Goal: Information Seeking & Learning: Learn about a topic

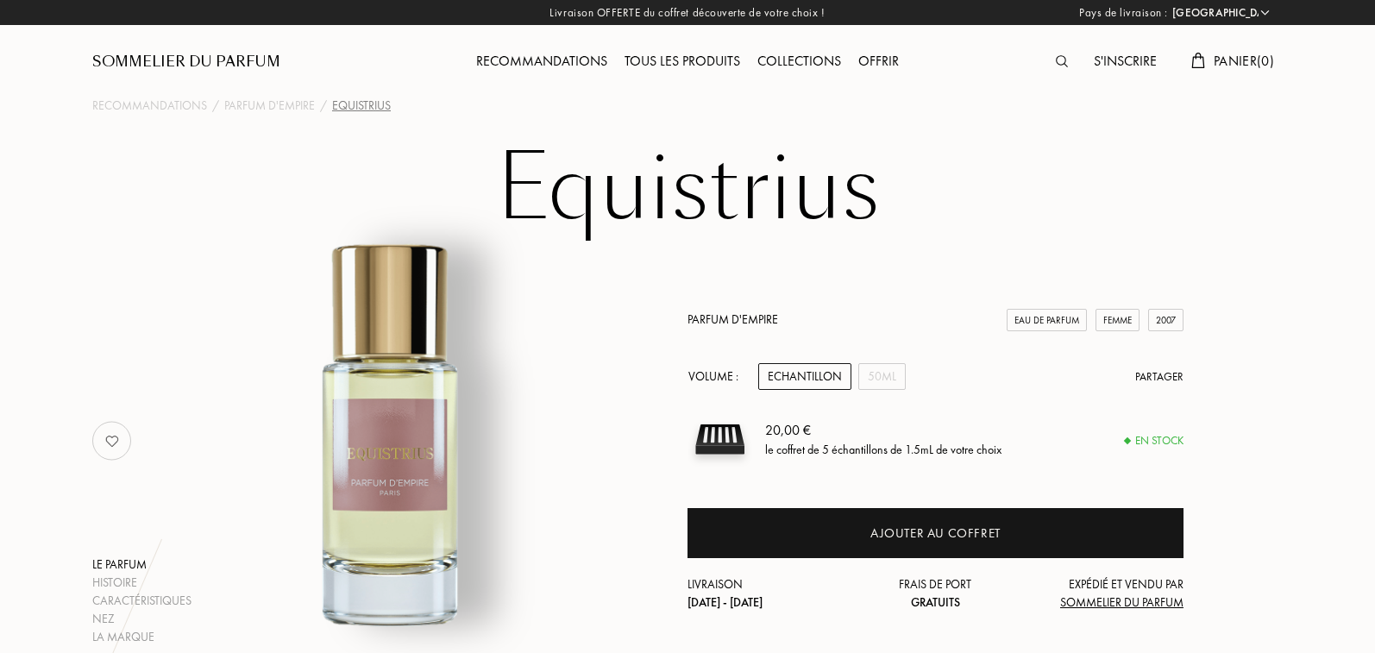
select select "FR"
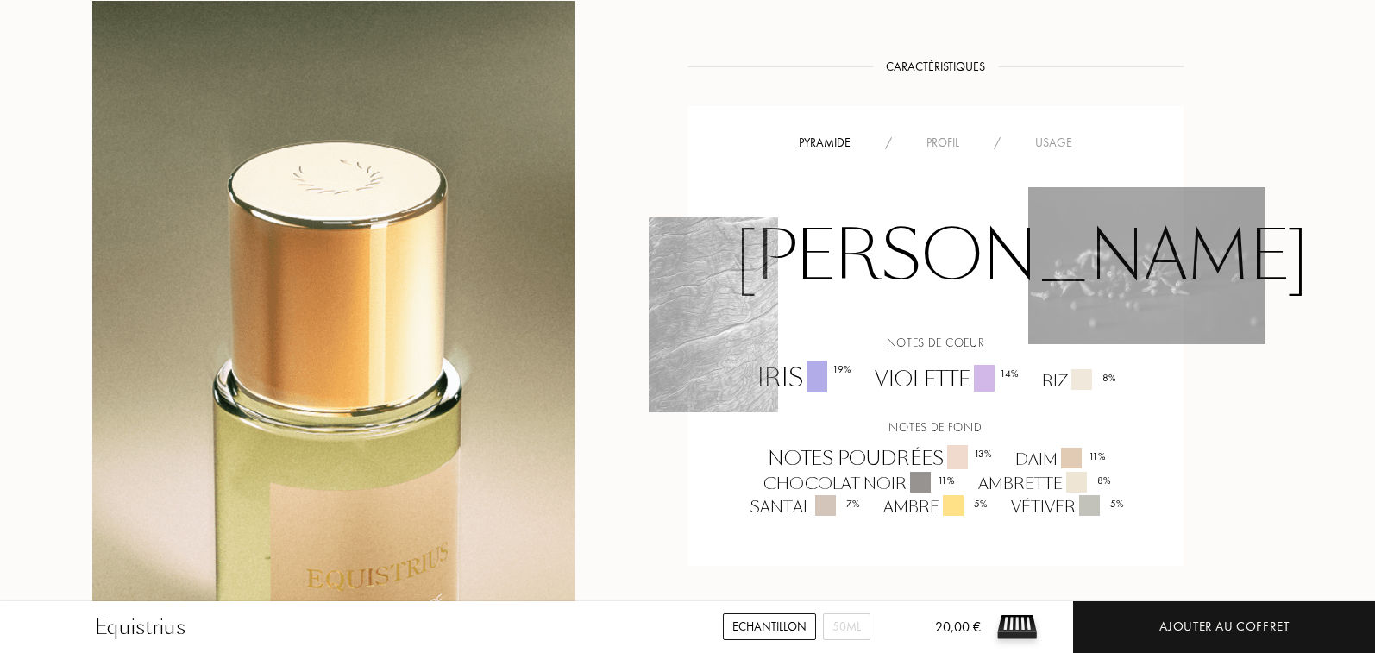
scroll to position [1377, 0]
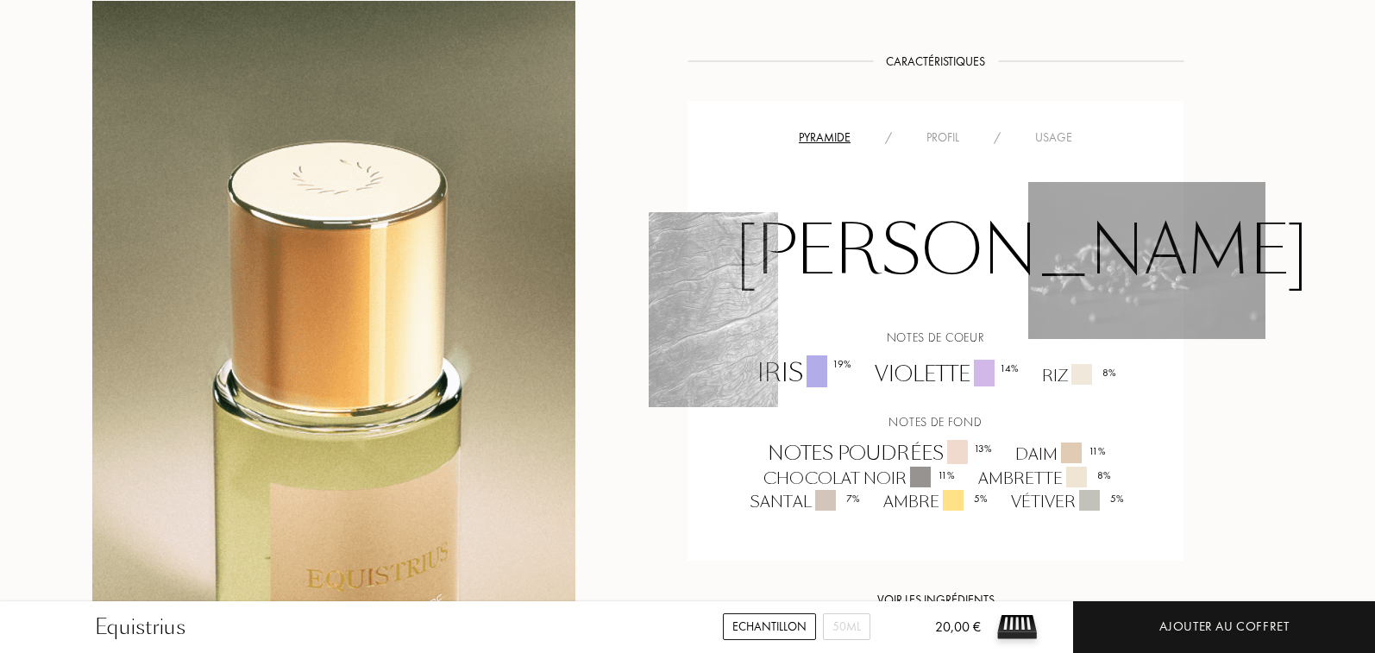
click at [930, 129] on div "Profil" at bounding box center [942, 138] width 67 height 18
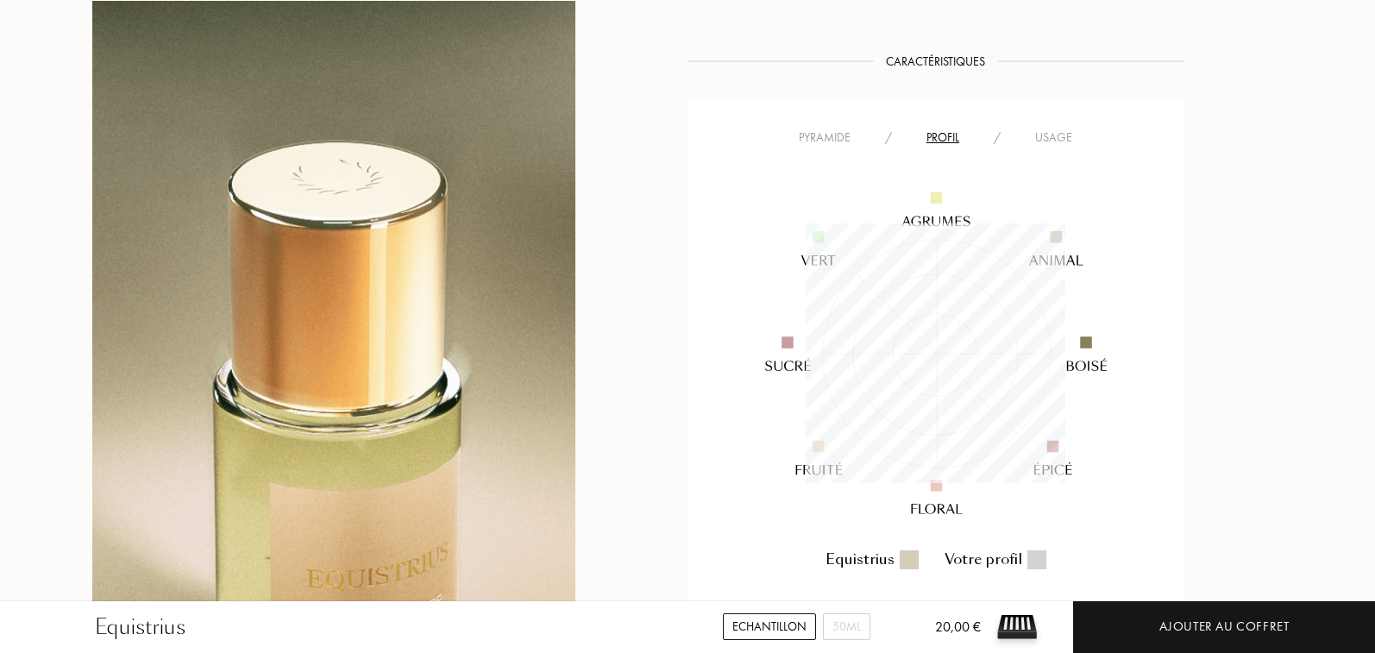
scroll to position [260, 260]
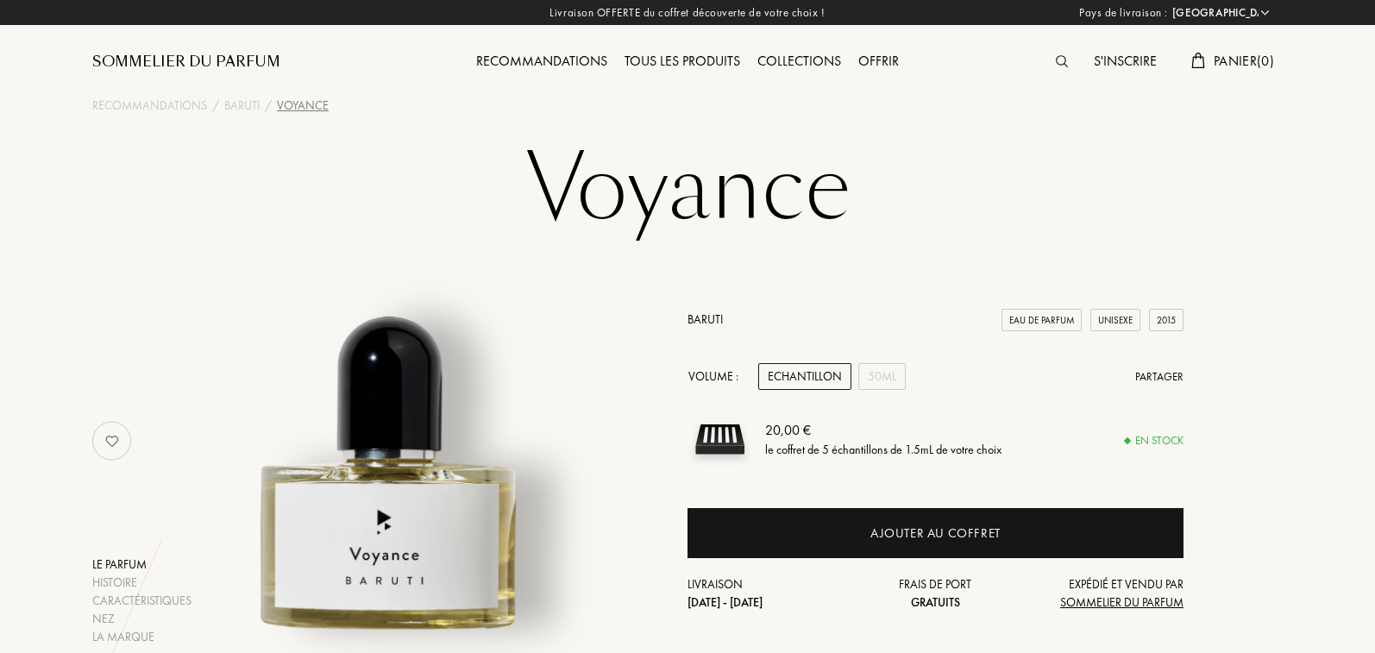
select select "FR"
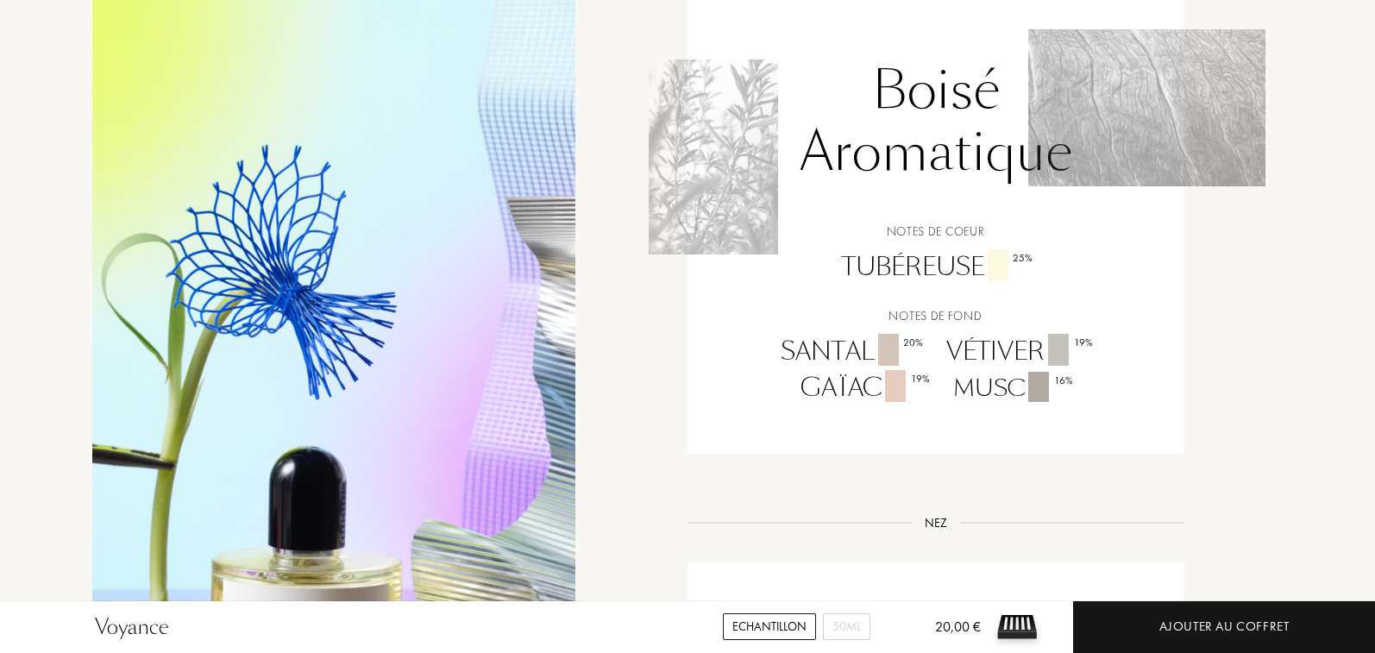
scroll to position [1096, 0]
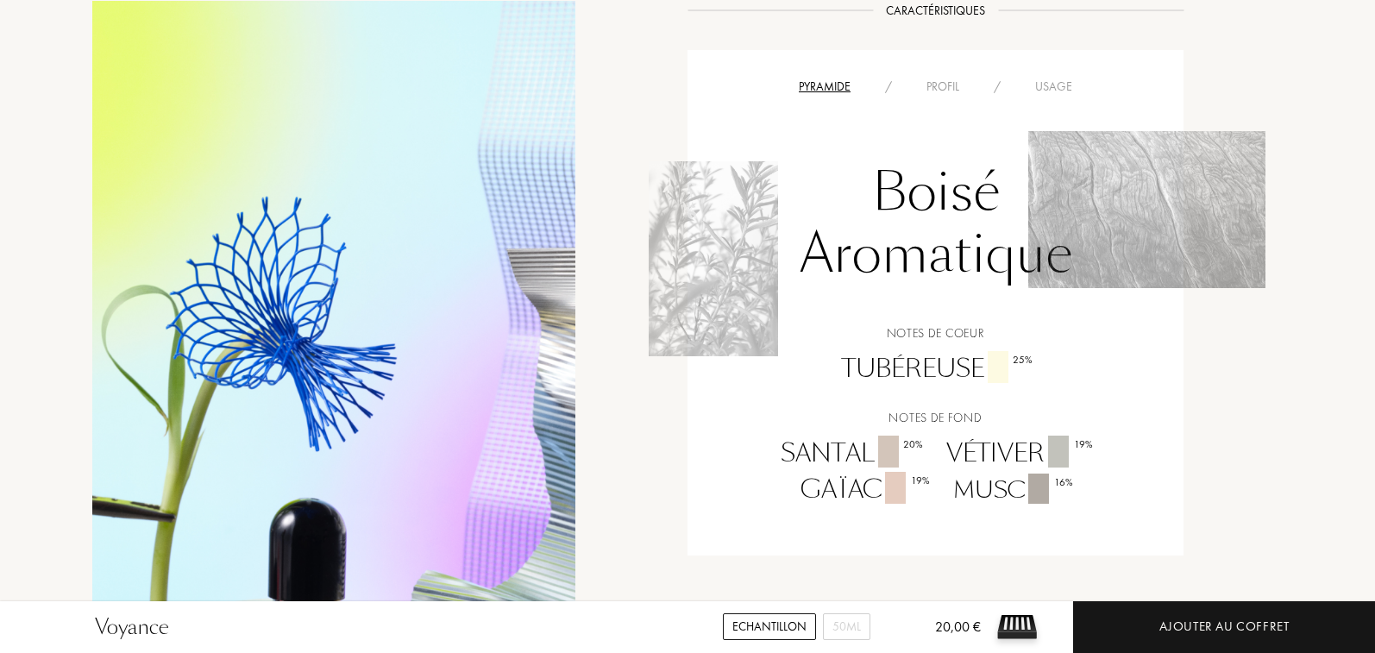
click at [943, 84] on div "Profil" at bounding box center [942, 87] width 67 height 18
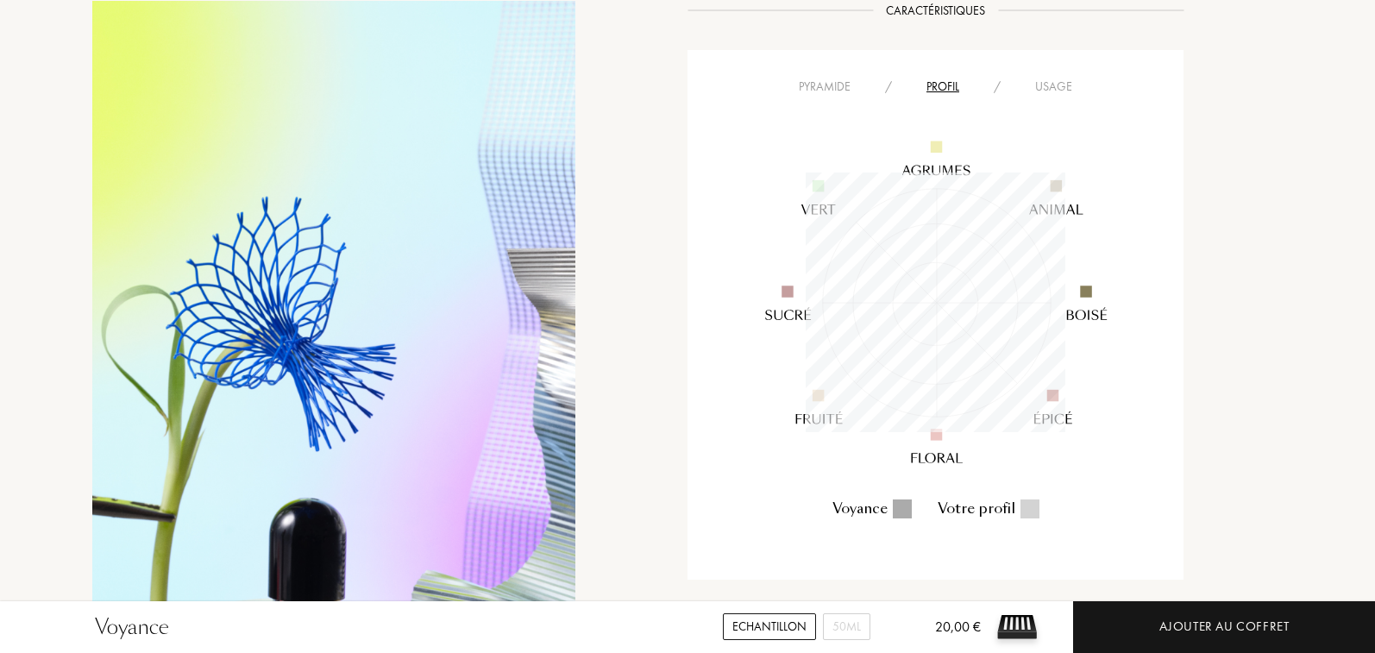
scroll to position [260, 260]
click at [841, 80] on div "Pyramide" at bounding box center [824, 87] width 86 height 18
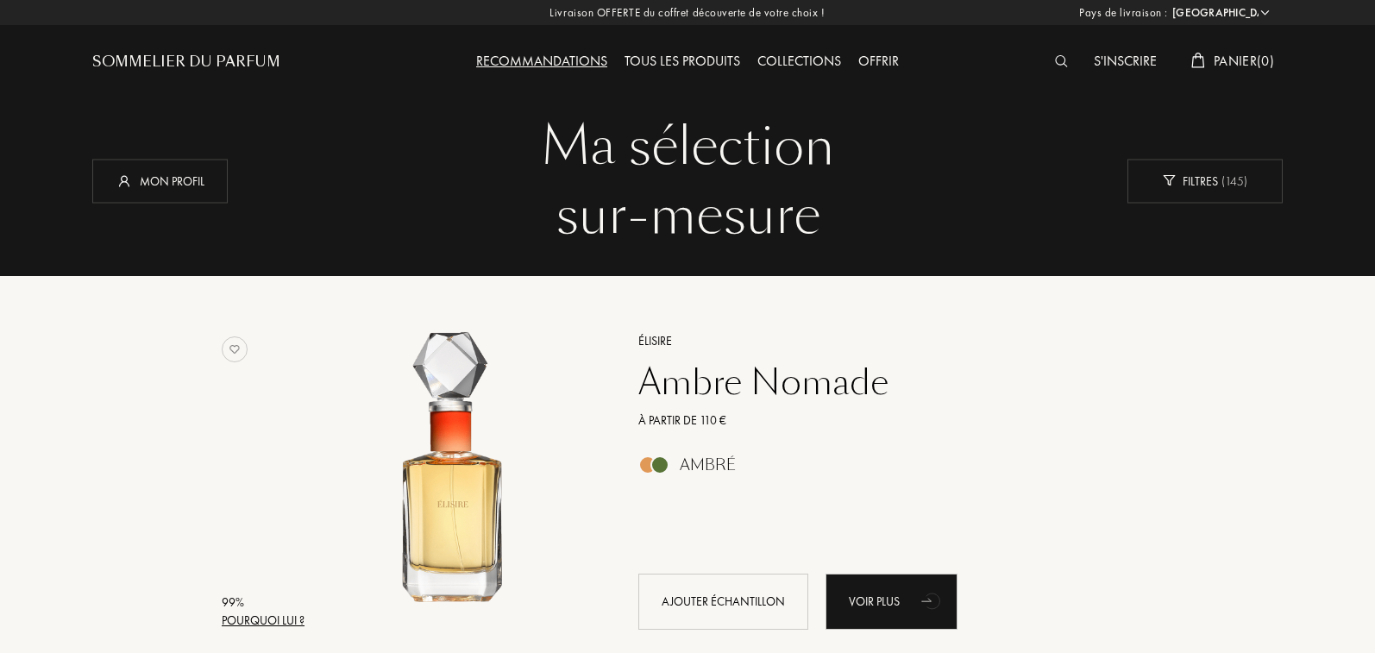
select select "FR"
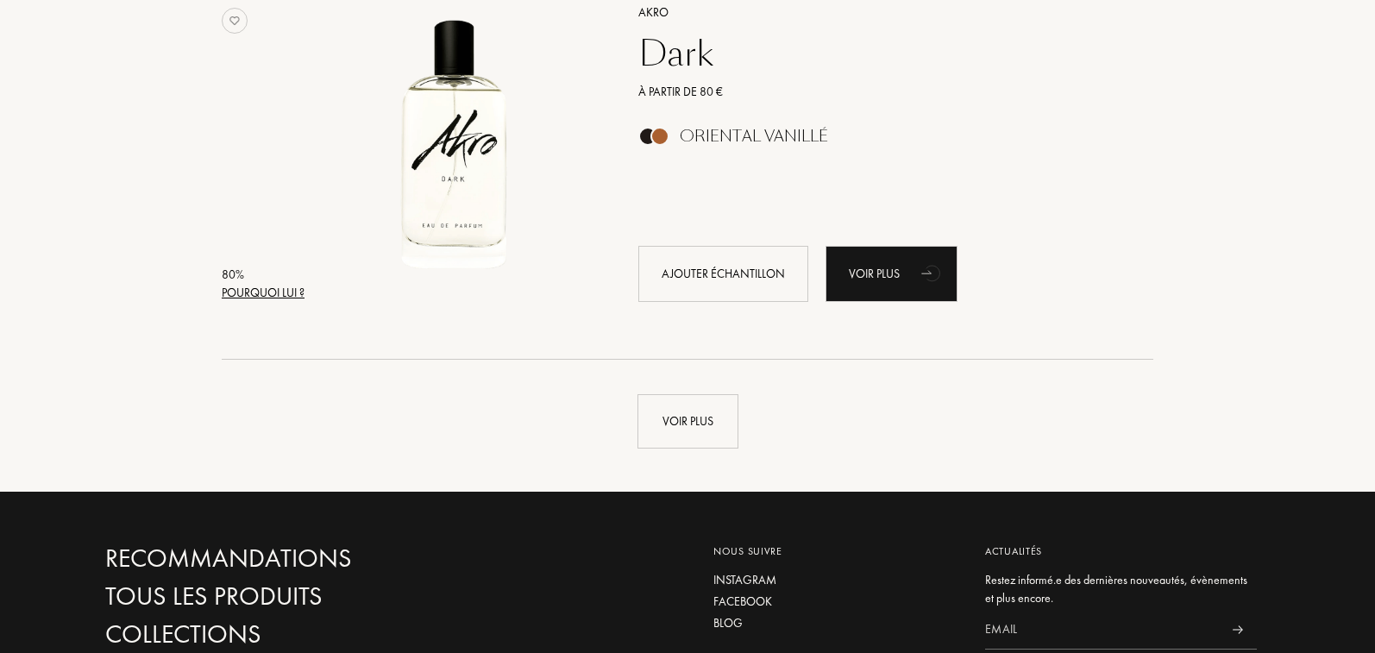
scroll to position [12342, 0]
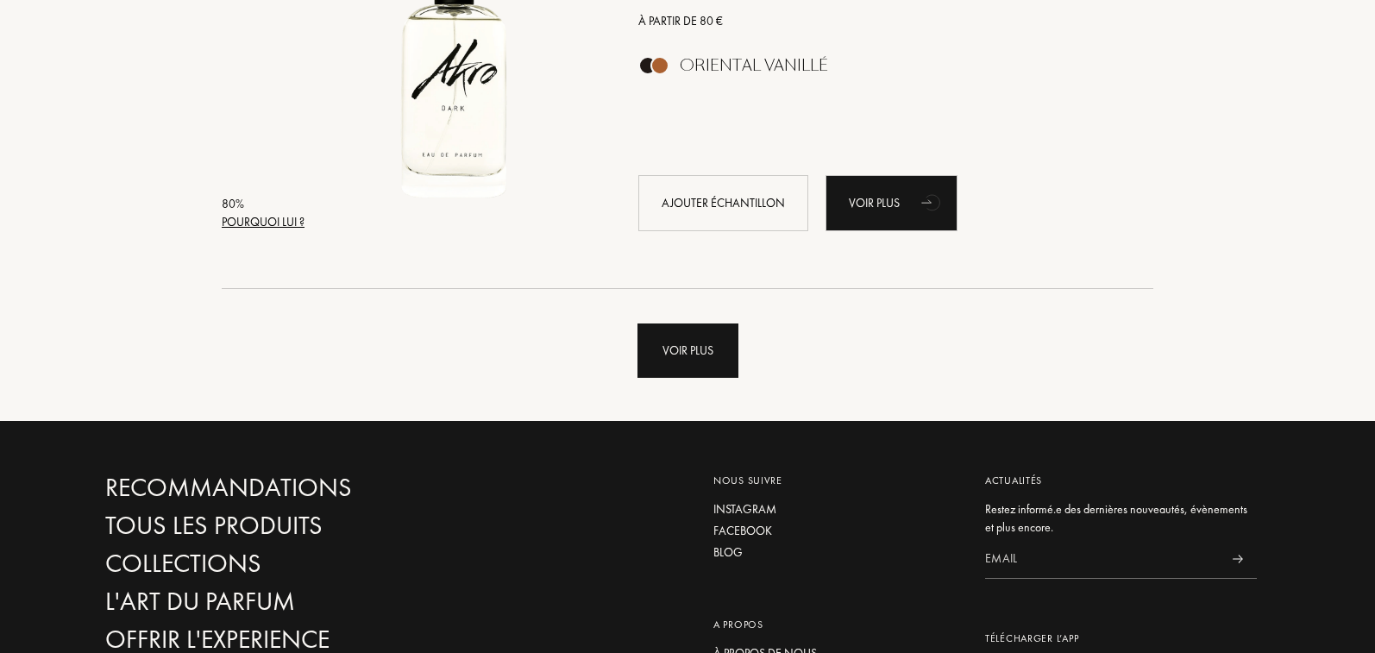
click at [690, 342] on div "Voir plus" at bounding box center [687, 350] width 101 height 54
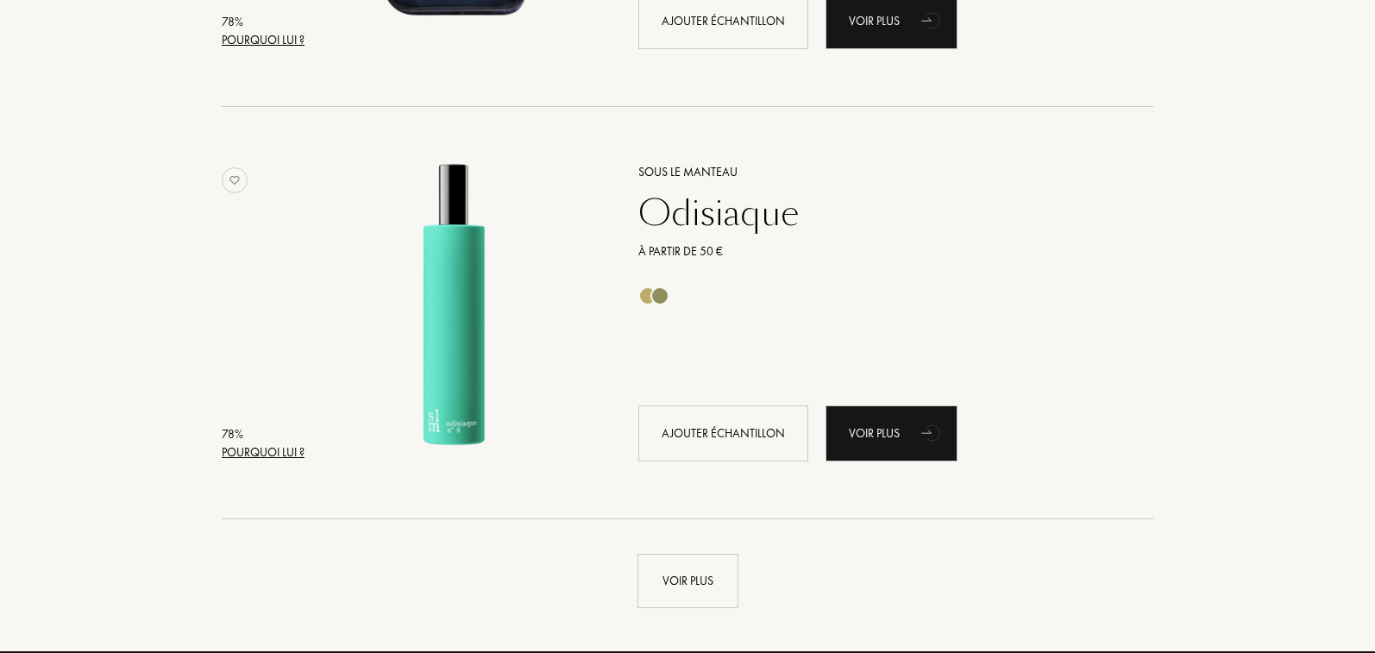
scroll to position [16368, 0]
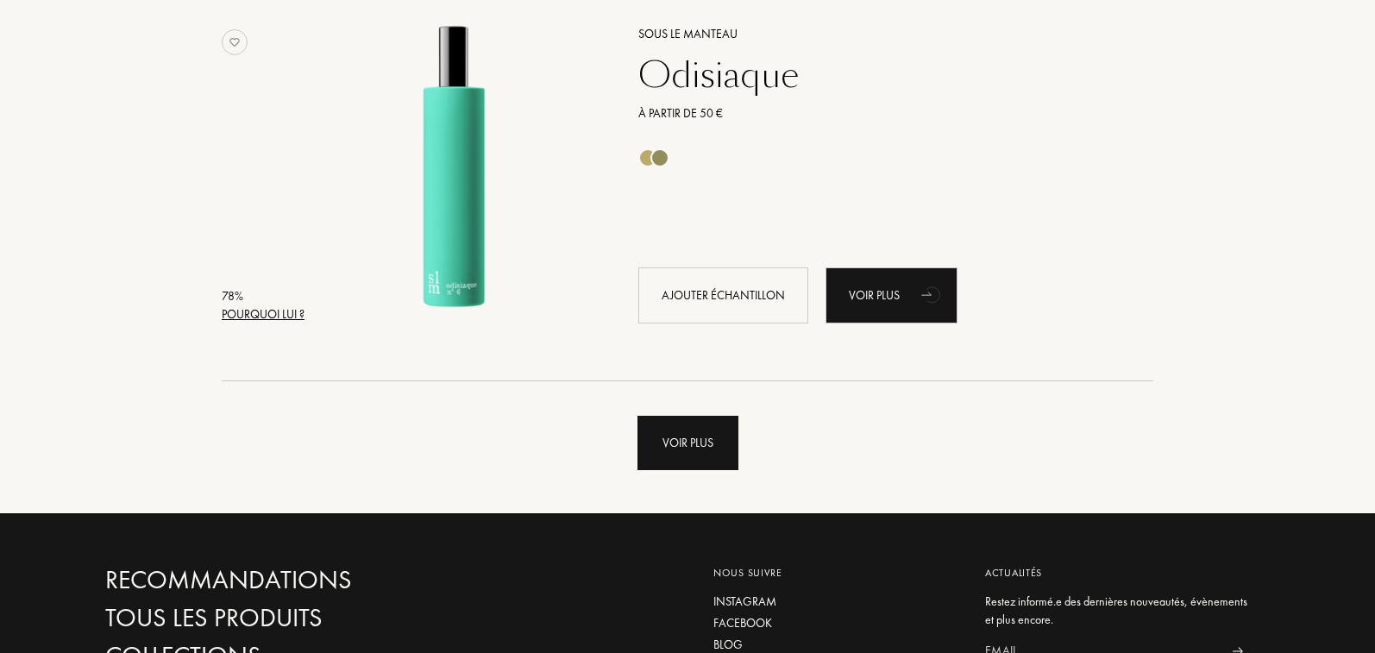
click at [687, 439] on div "Voir plus" at bounding box center [687, 443] width 101 height 54
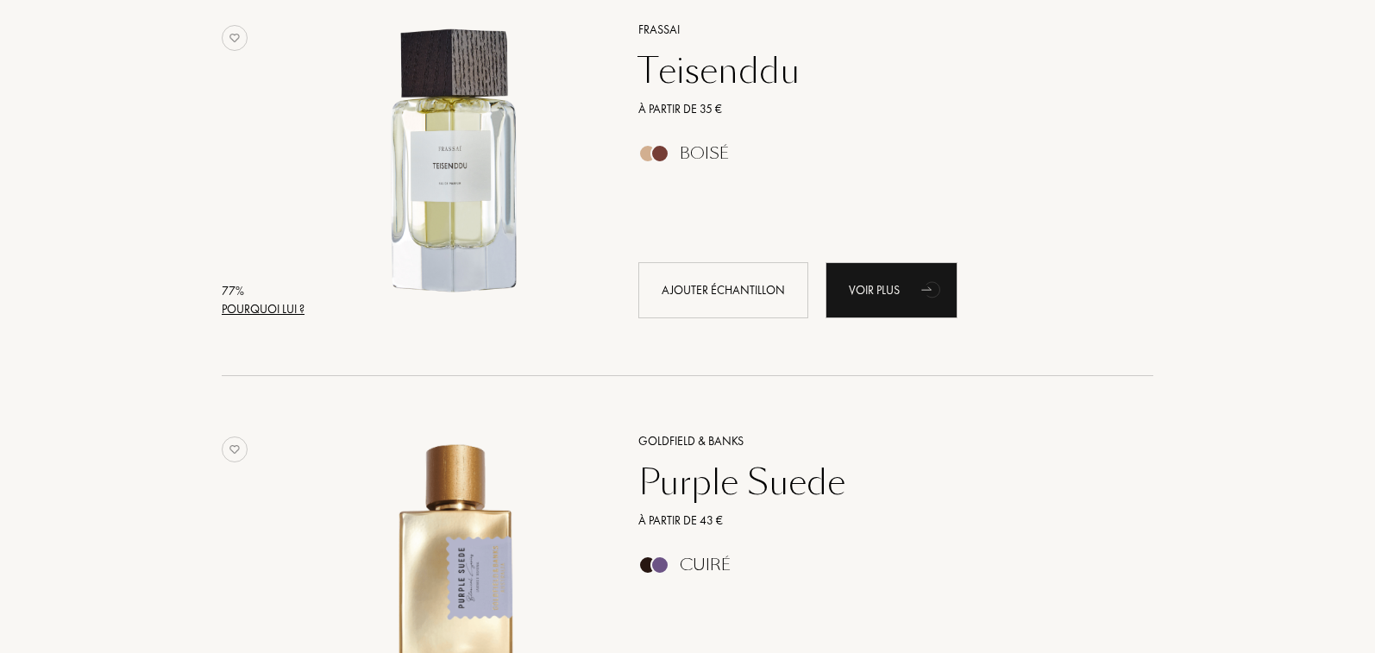
scroll to position [19369, 0]
